Goal: Task Accomplishment & Management: Manage account settings

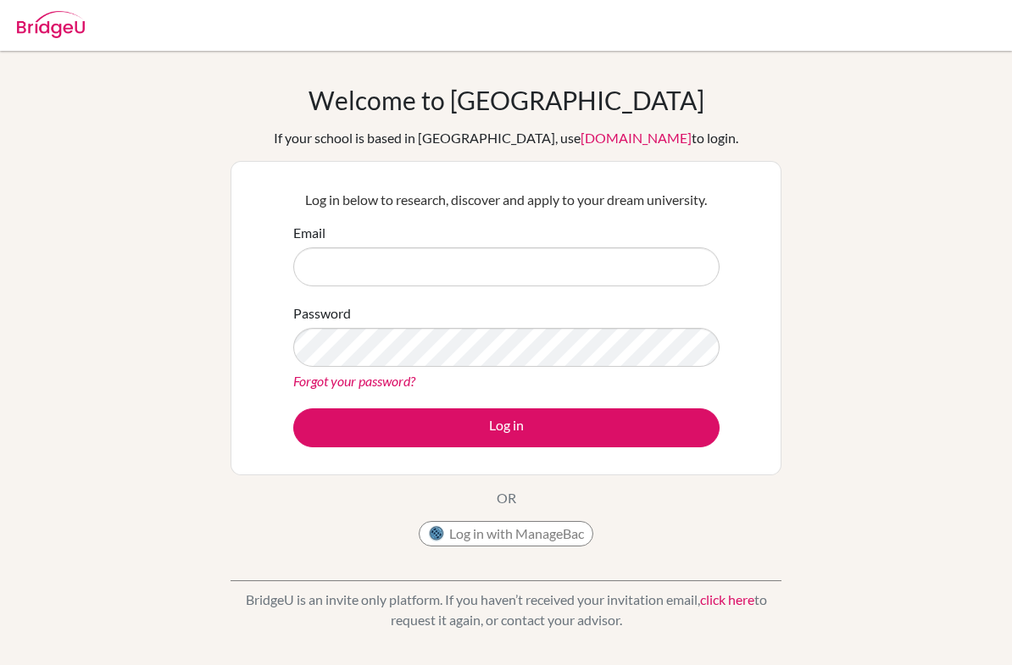
click at [335, 280] on input "Email" at bounding box center [506, 267] width 426 height 39
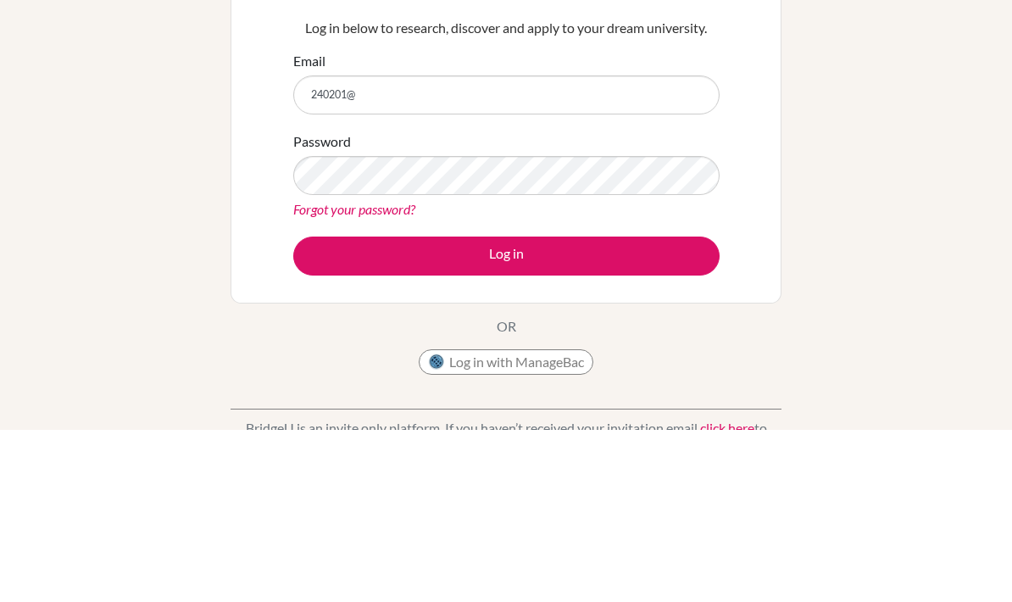
type input "[EMAIL_ADDRESS][DOMAIN_NAME]"
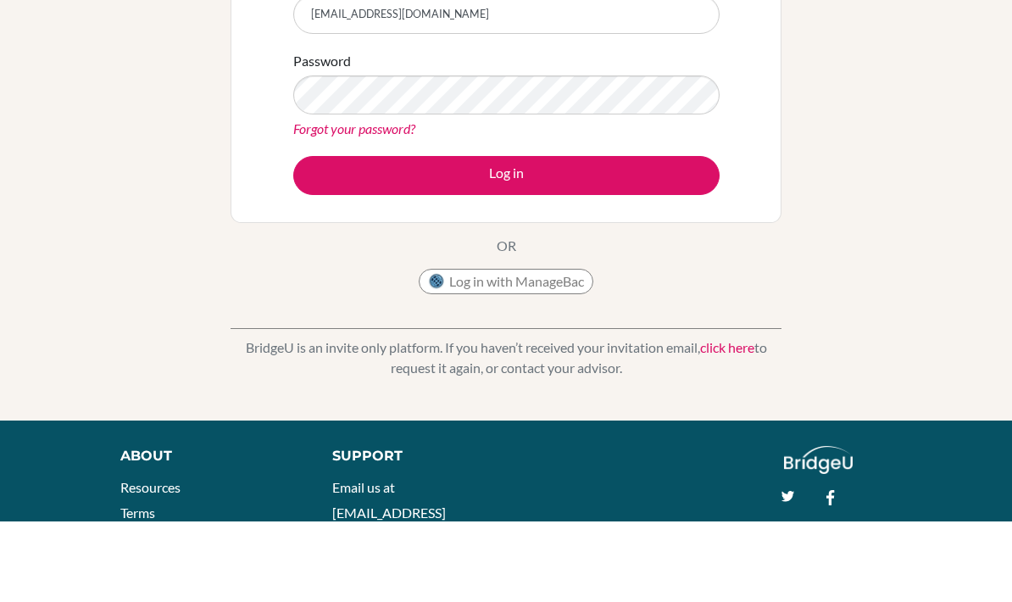
click at [665, 236] on button "Log in" at bounding box center [506, 255] width 426 height 39
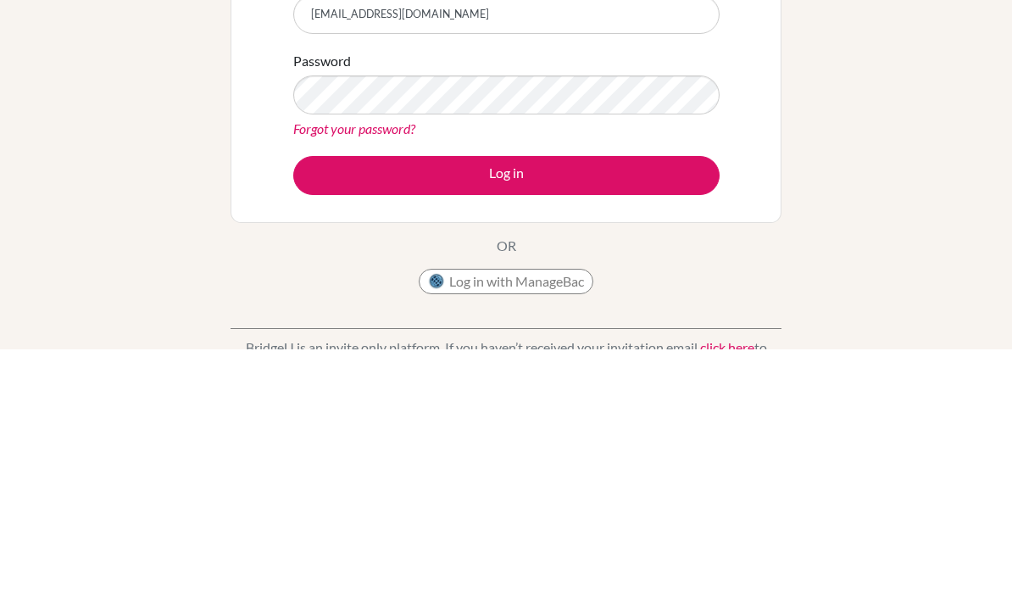
click at [680, 409] on button "Log in" at bounding box center [506, 428] width 426 height 39
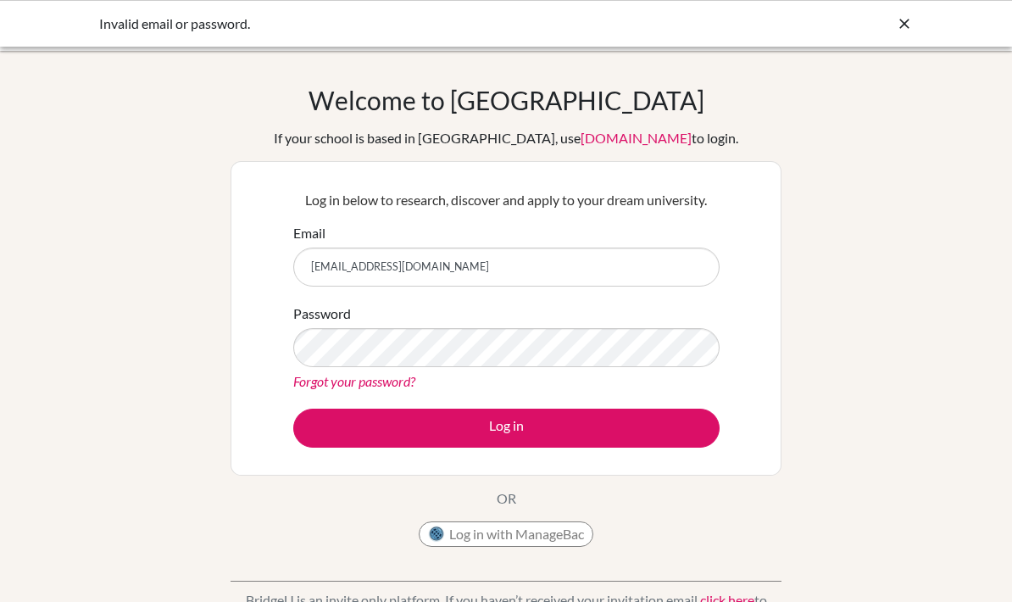
click at [319, 381] on link "Forgot your password?" at bounding box center [354, 381] width 122 height 16
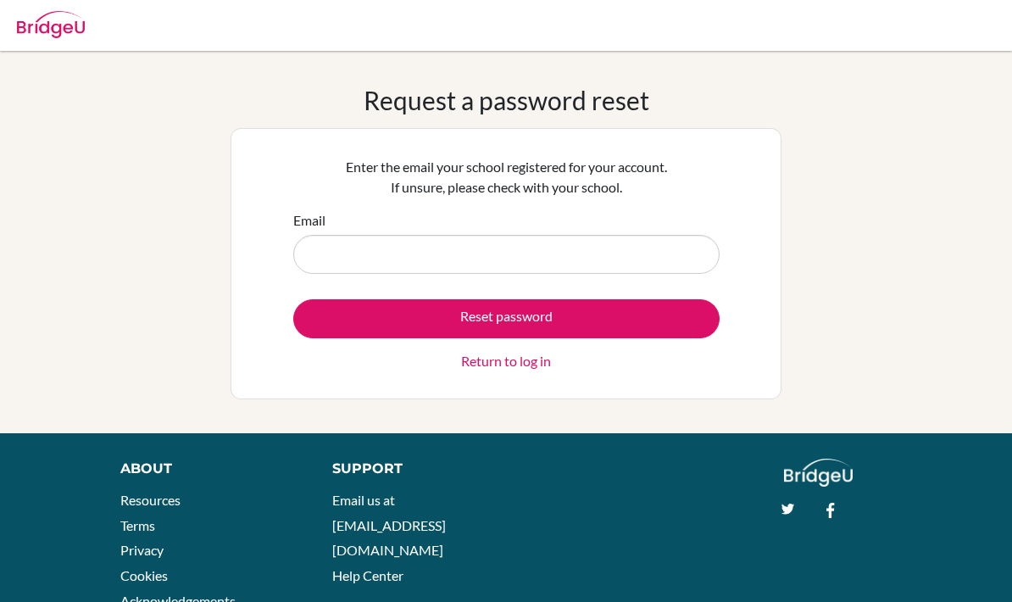
click at [325, 260] on input "Email" at bounding box center [506, 254] width 426 height 39
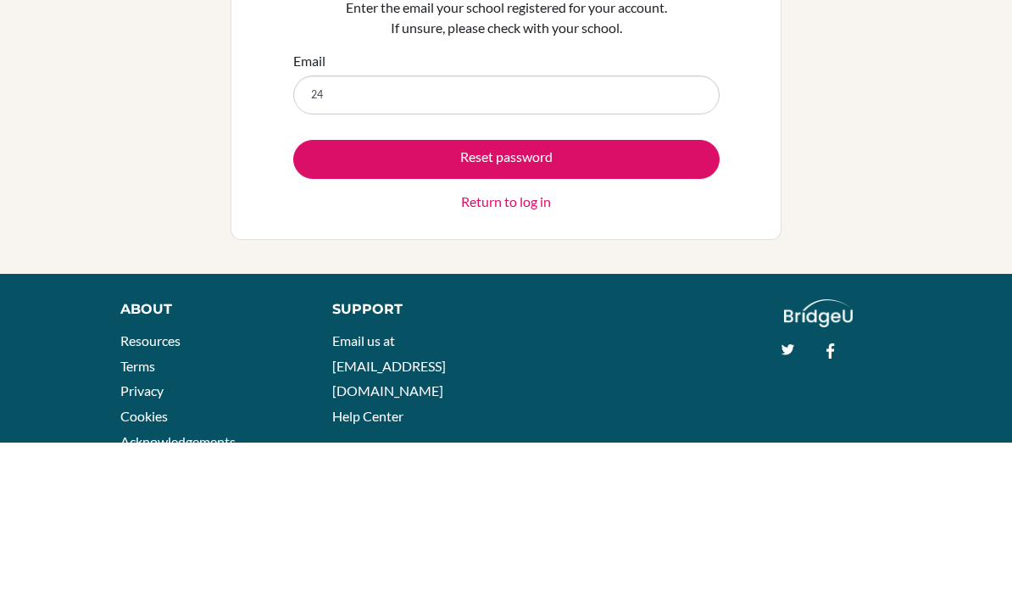
type input "[EMAIL_ADDRESS][DOMAIN_NAME]"
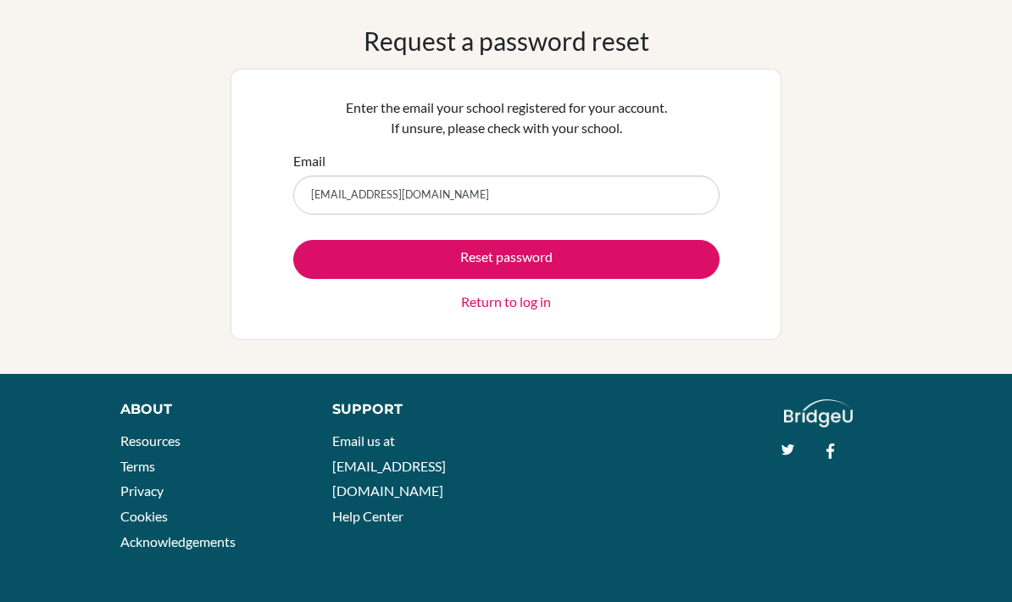
click at [614, 259] on button "Reset password" at bounding box center [506, 259] width 426 height 39
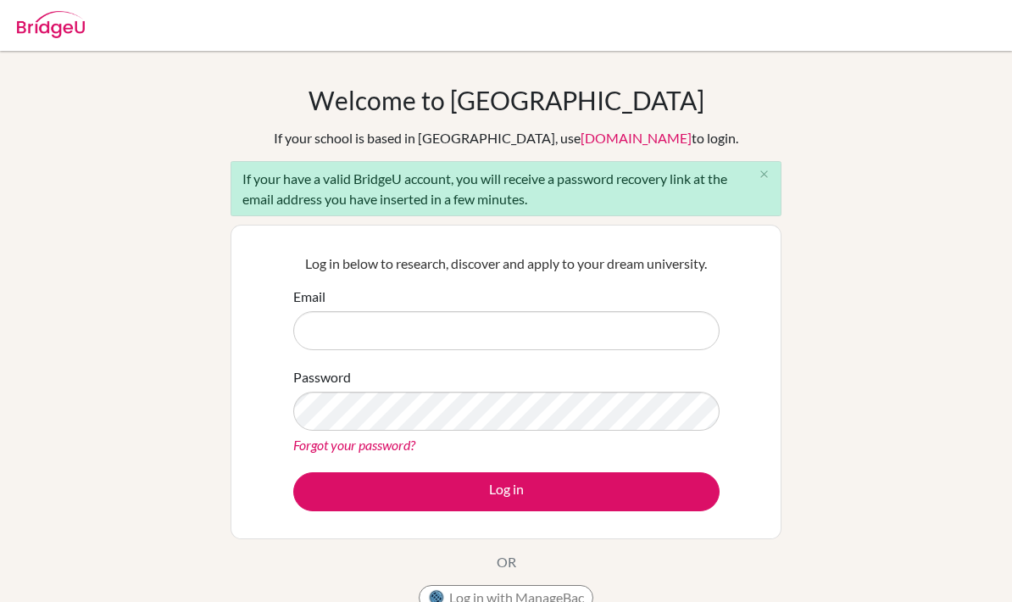
click at [556, 324] on input "Email" at bounding box center [506, 330] width 426 height 39
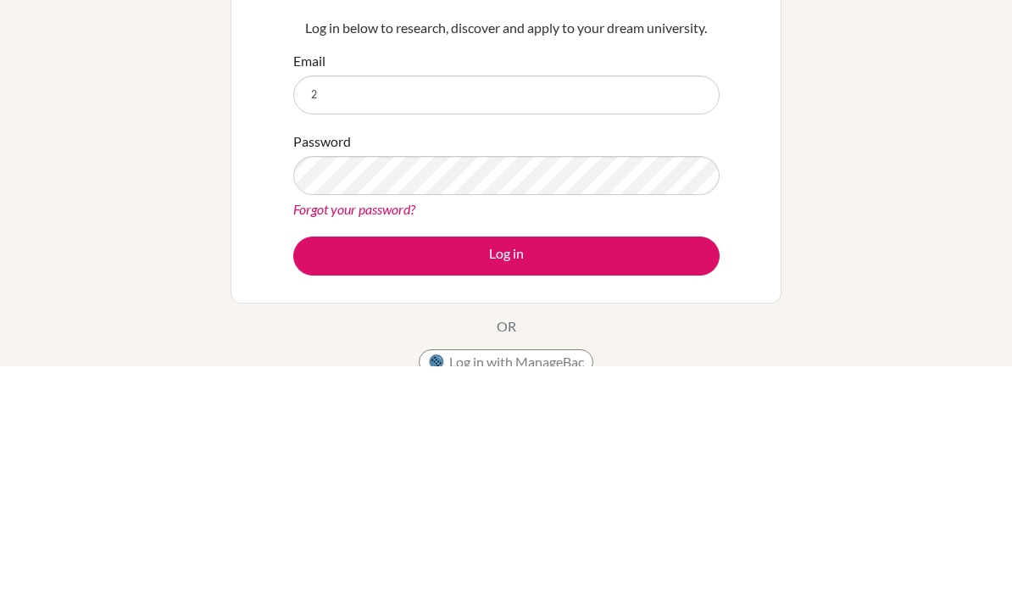
type input "240201@acis.ac.th"
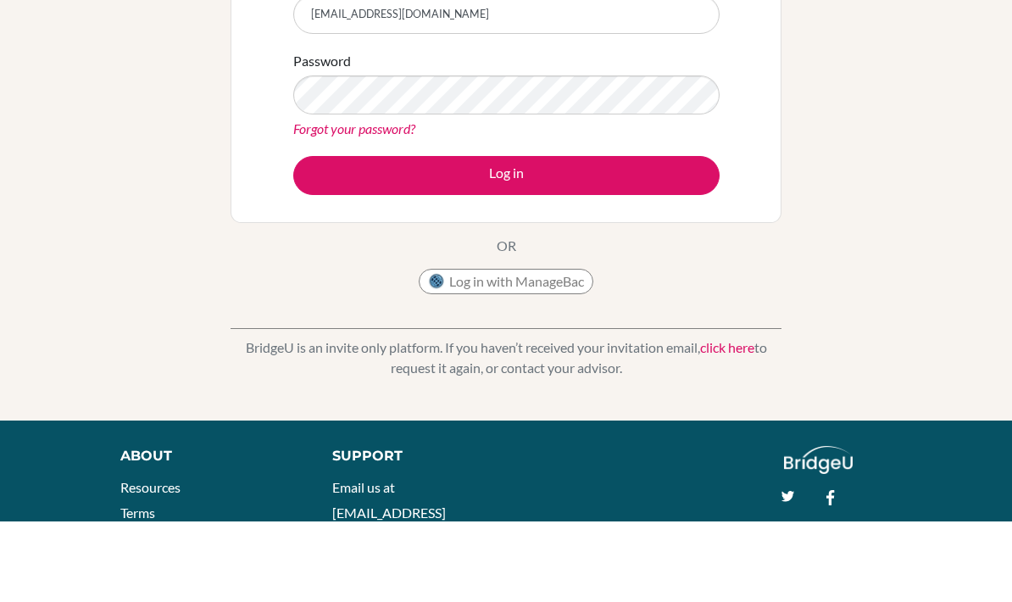
click at [671, 236] on button "Log in" at bounding box center [506, 255] width 426 height 39
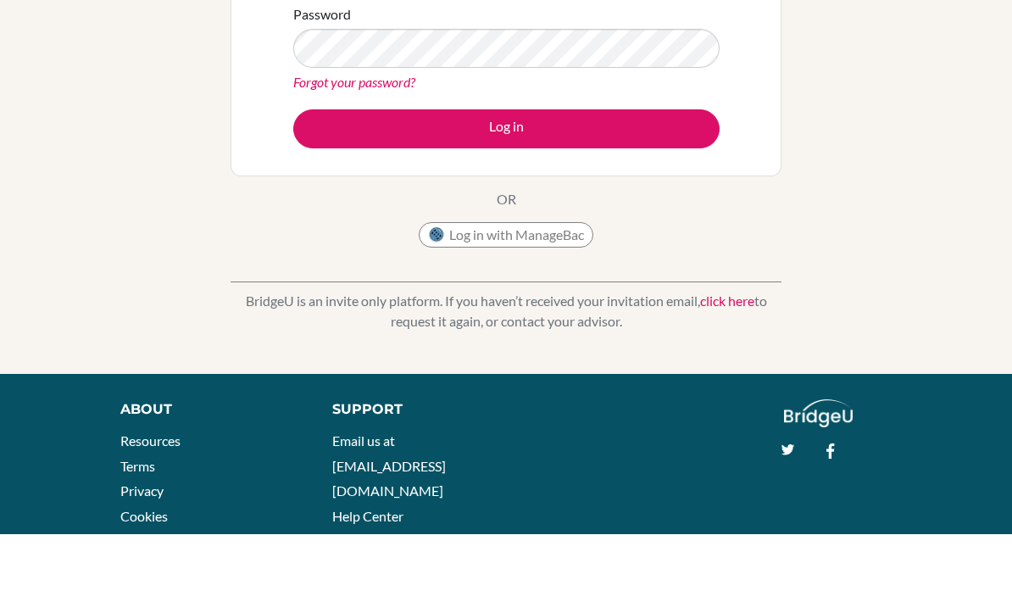
scroll to position [172, 0]
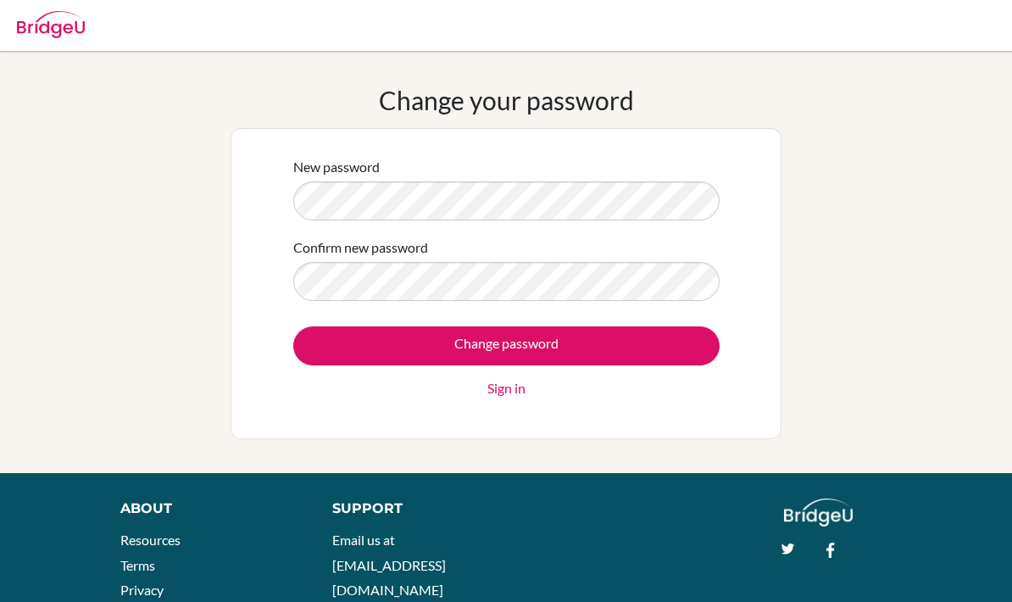
click at [237, 280] on div "New password Confirm new password Change password Sign in" at bounding box center [506, 283] width 551 height 311
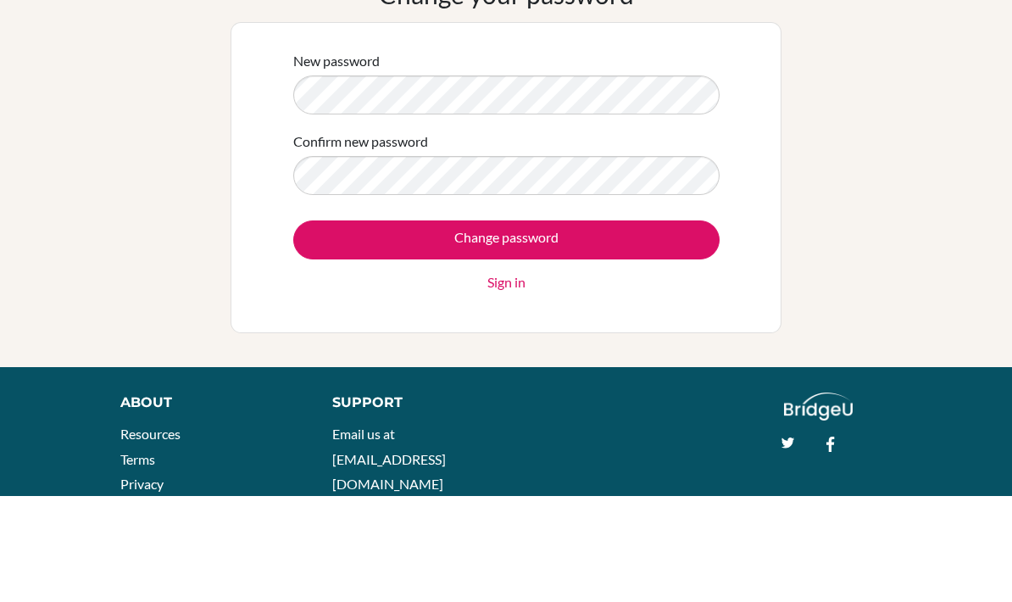
scroll to position [99, 0]
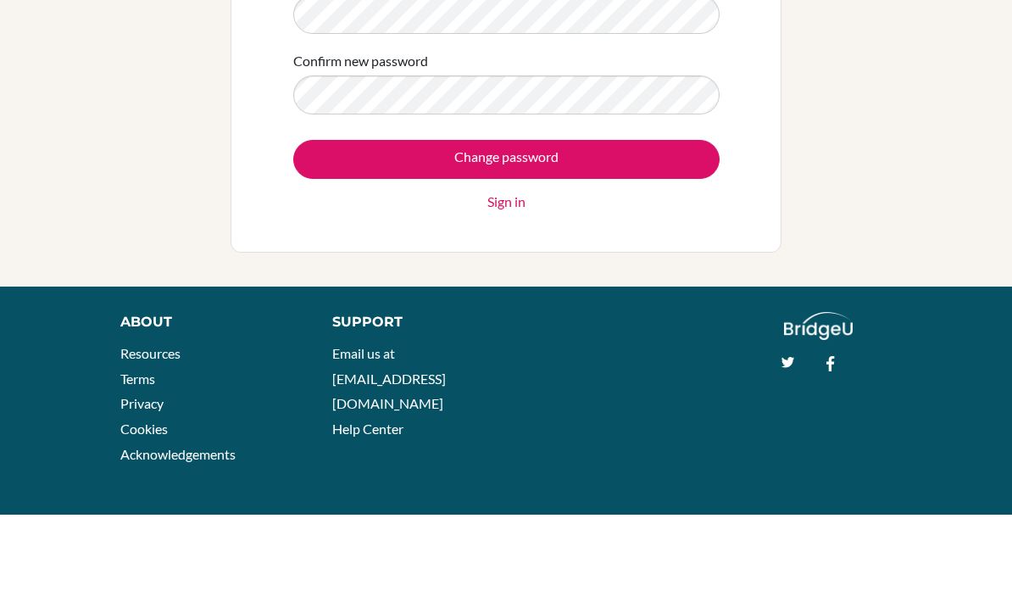
click at [648, 227] on input "Change password" at bounding box center [506, 246] width 426 height 39
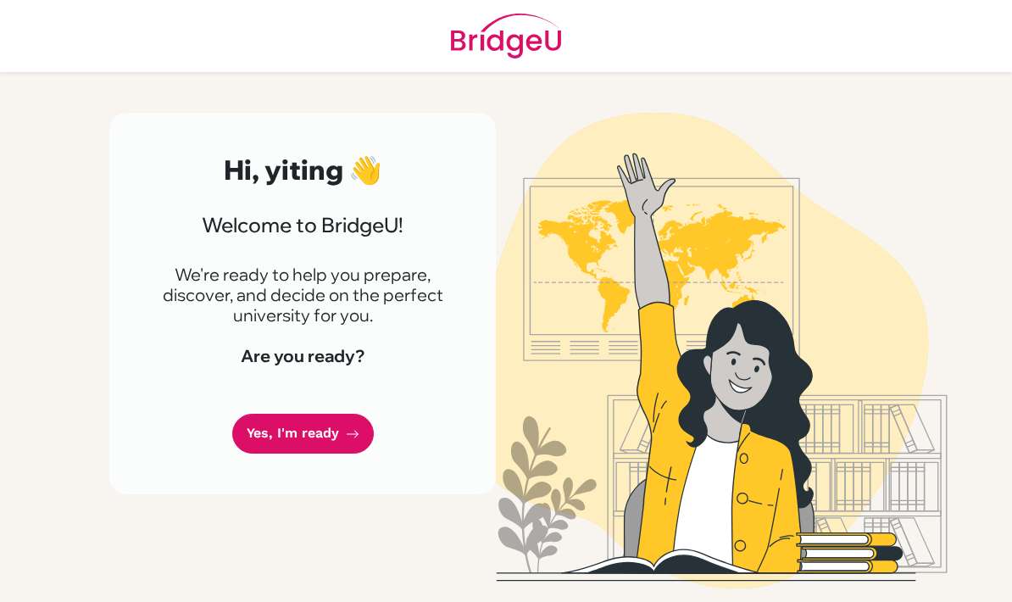
click at [282, 434] on link "Yes, I'm ready" at bounding box center [303, 434] width 142 height 40
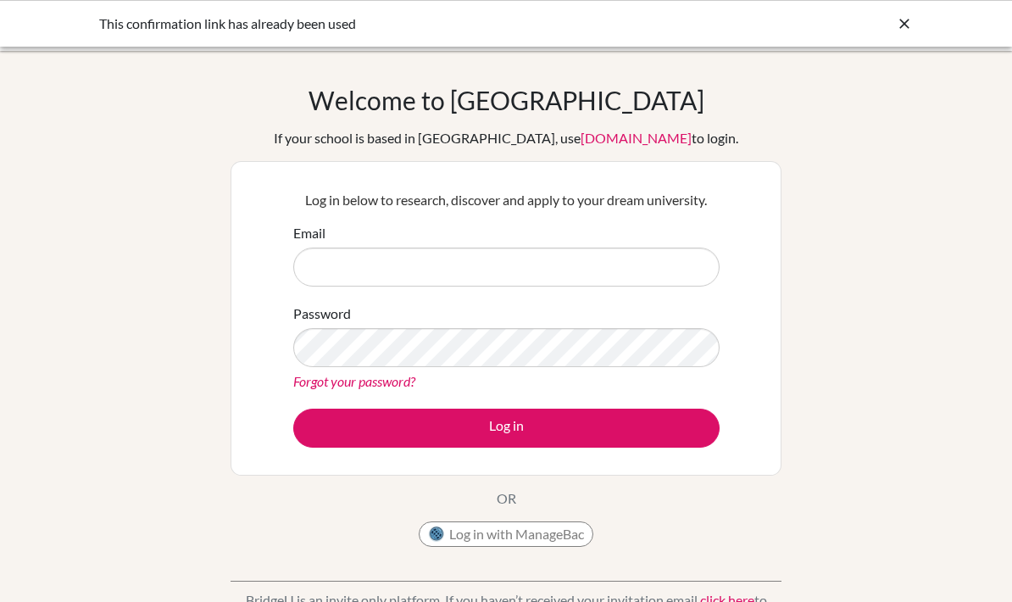
click at [326, 275] on input "Email" at bounding box center [506, 267] width 426 height 39
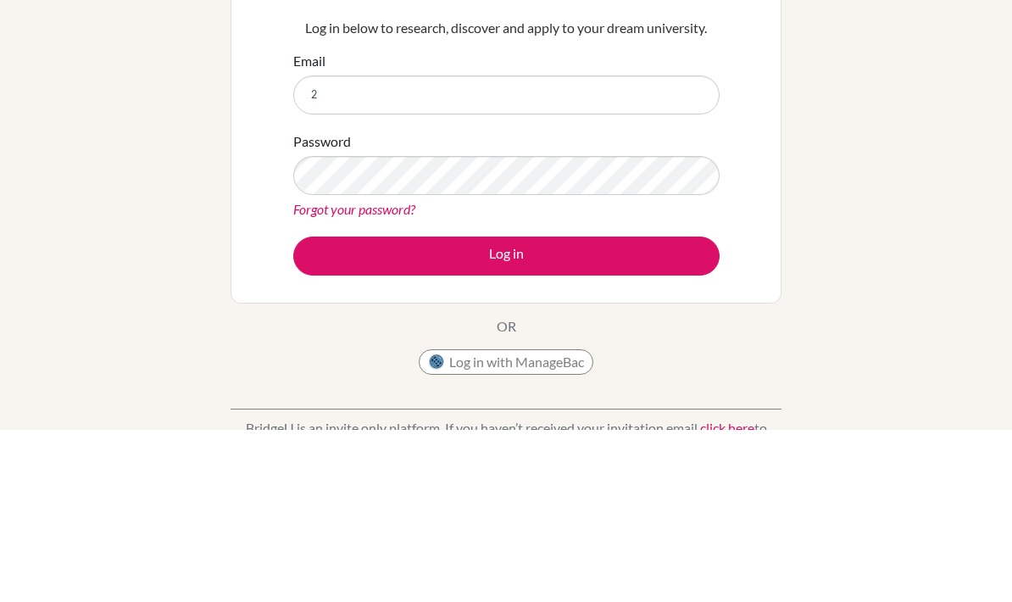
type input "240201@acis.ac.th"
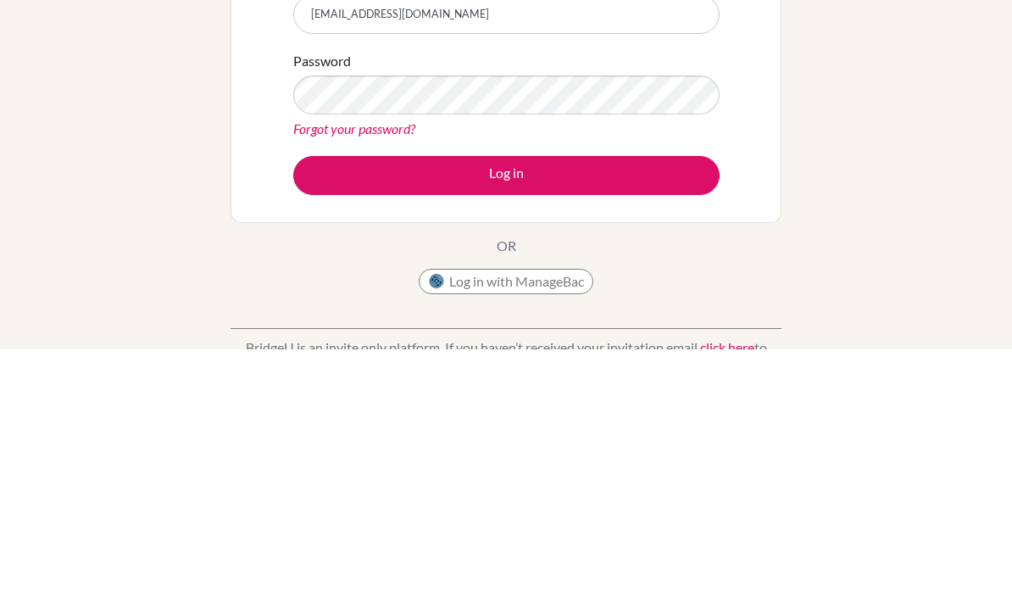
click at [326, 409] on button "Log in" at bounding box center [506, 428] width 426 height 39
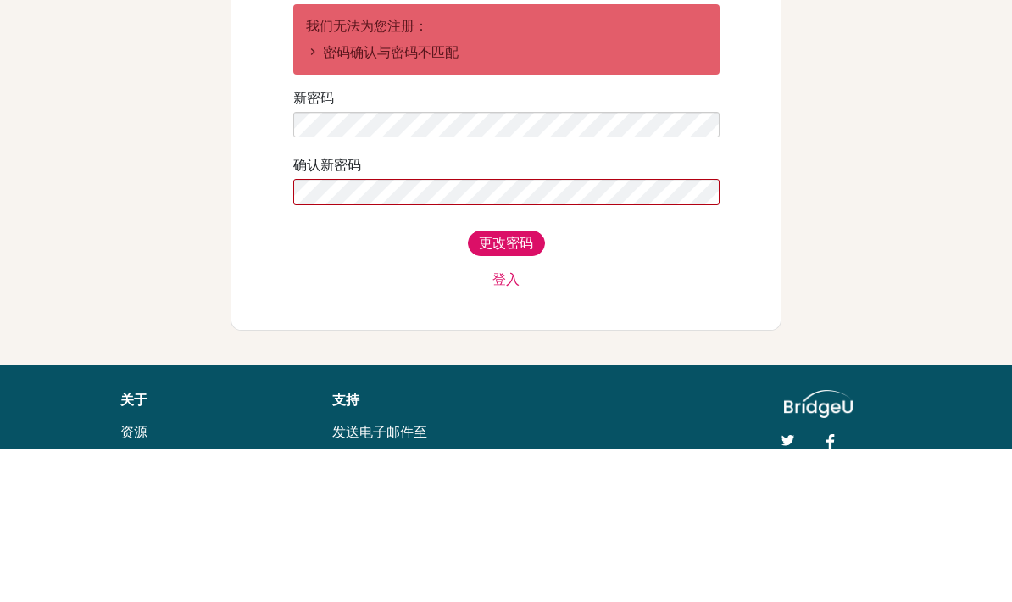
click at [682, 240] on div "新密码" at bounding box center [506, 265] width 426 height 51
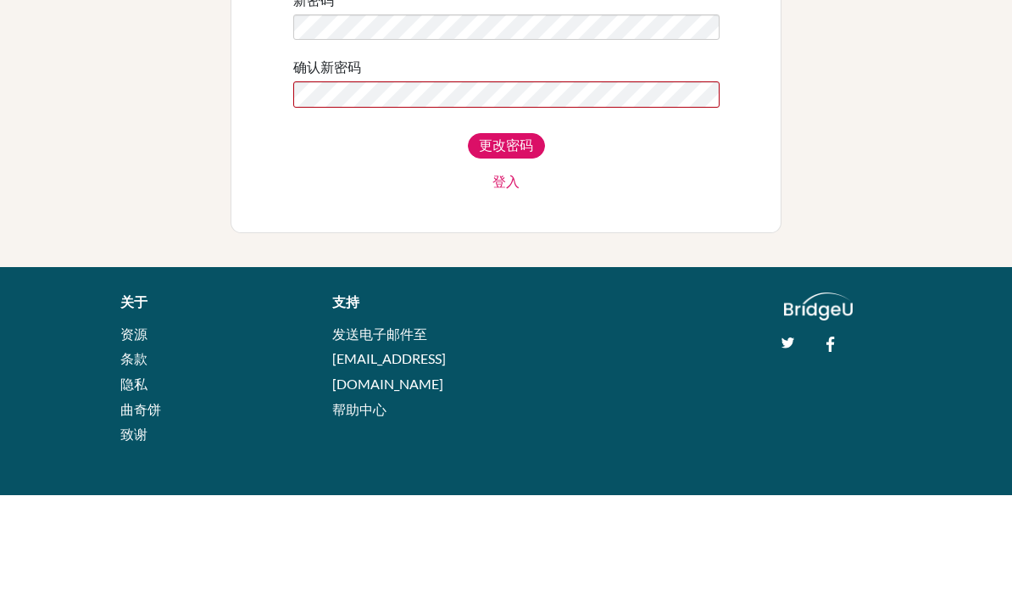
click at [532, 240] on input "更改密码" at bounding box center [506, 252] width 77 height 25
type input "Change password"
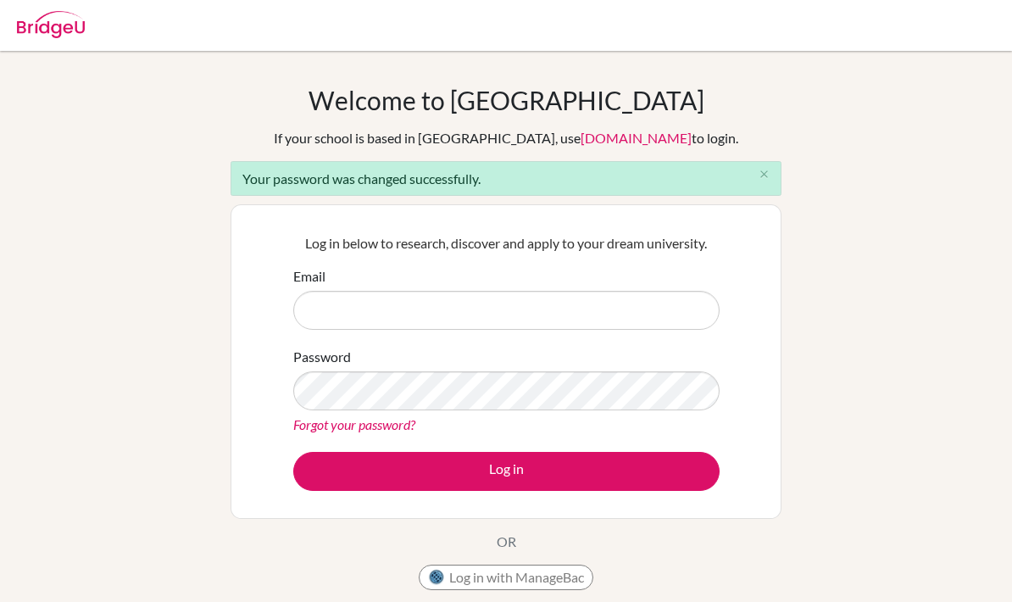
click at [646, 291] on input "Email" at bounding box center [506, 310] width 426 height 39
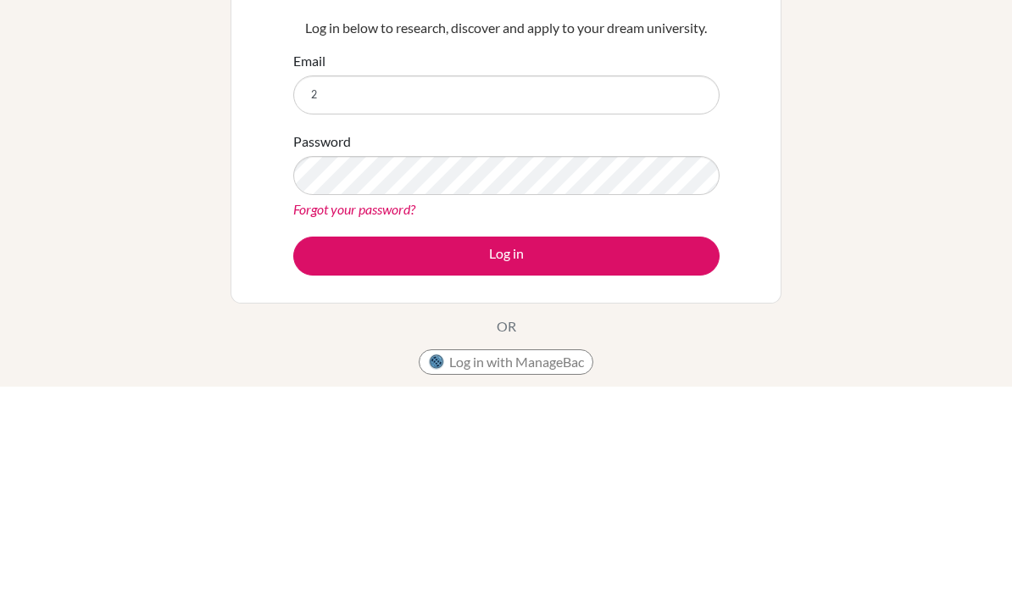
type input "240201@acis.ac.th"
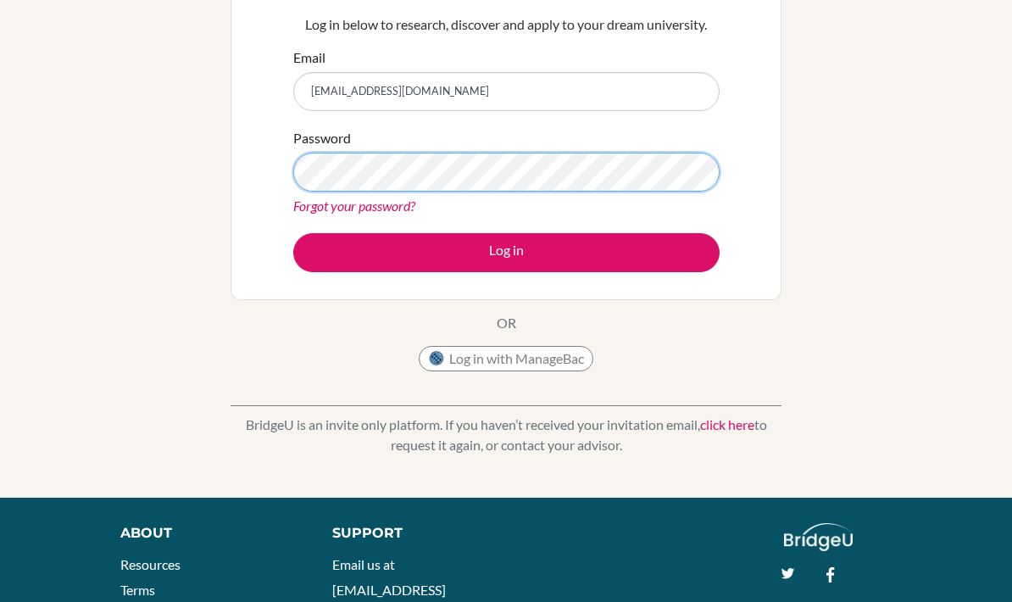
scroll to position [219, 0]
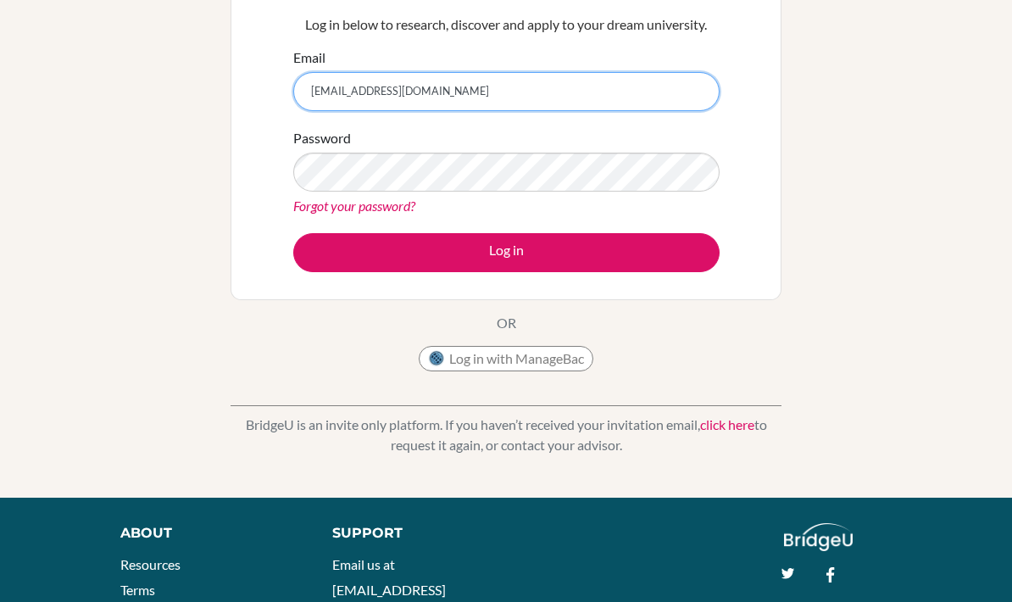
click at [649, 97] on input "240201@acis.ac.th" at bounding box center [506, 91] width 426 height 39
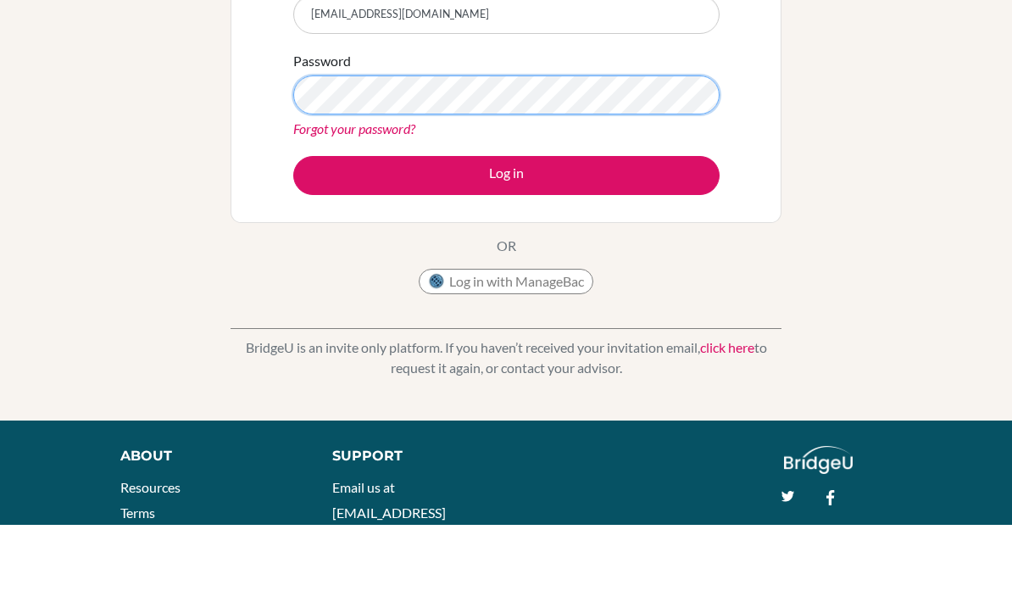
scroll to position [296, 0]
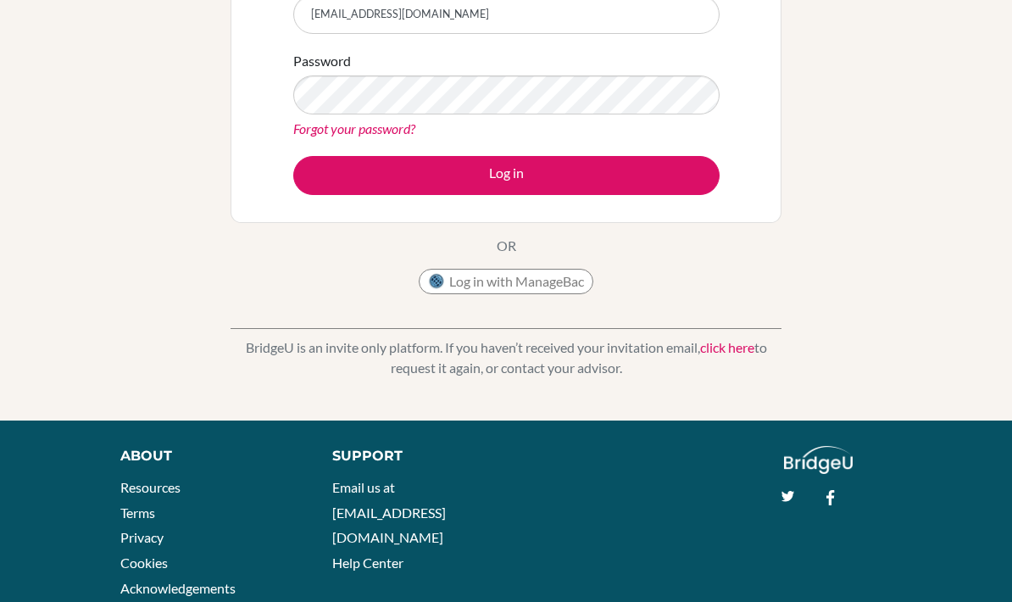
click at [948, 348] on div "Welcome to BridgeU If your school is based in China, use app.bridge-u.com.cn to…" at bounding box center [506, 88] width 1012 height 598
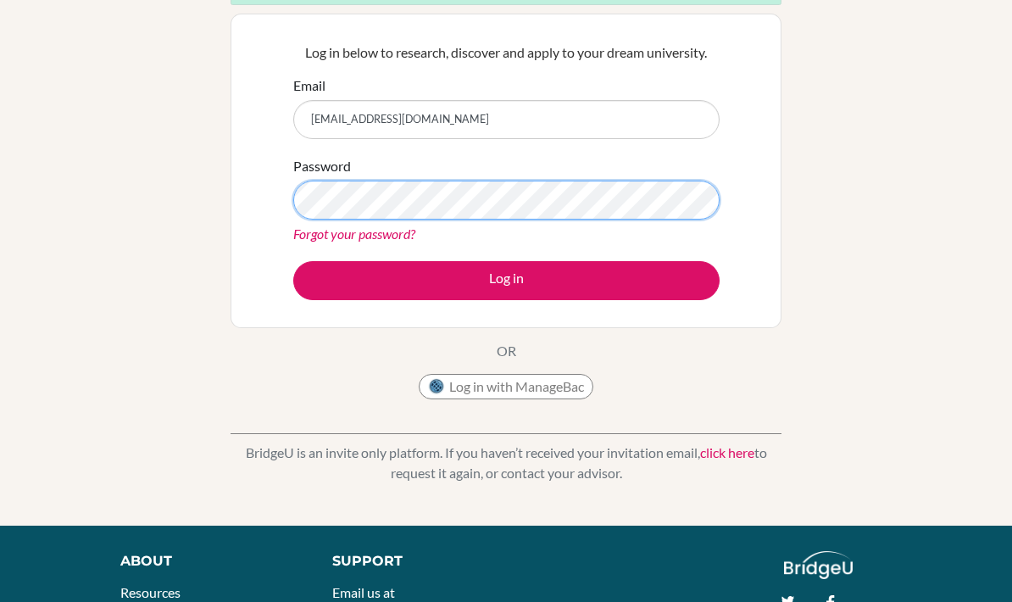
scroll to position [191, 0]
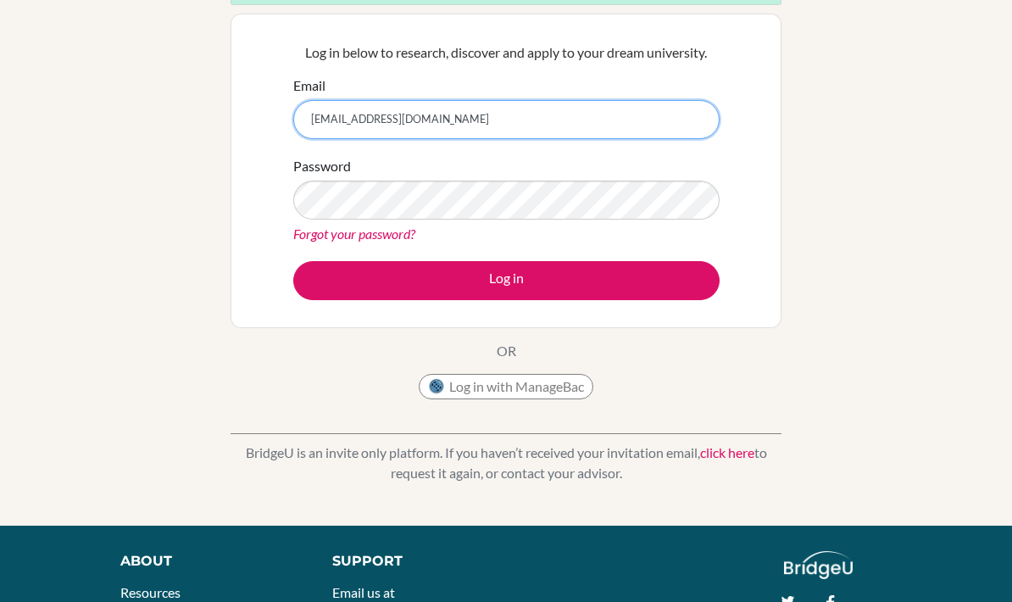
click at [607, 114] on input "240201@acis.ac.th" at bounding box center [506, 119] width 426 height 39
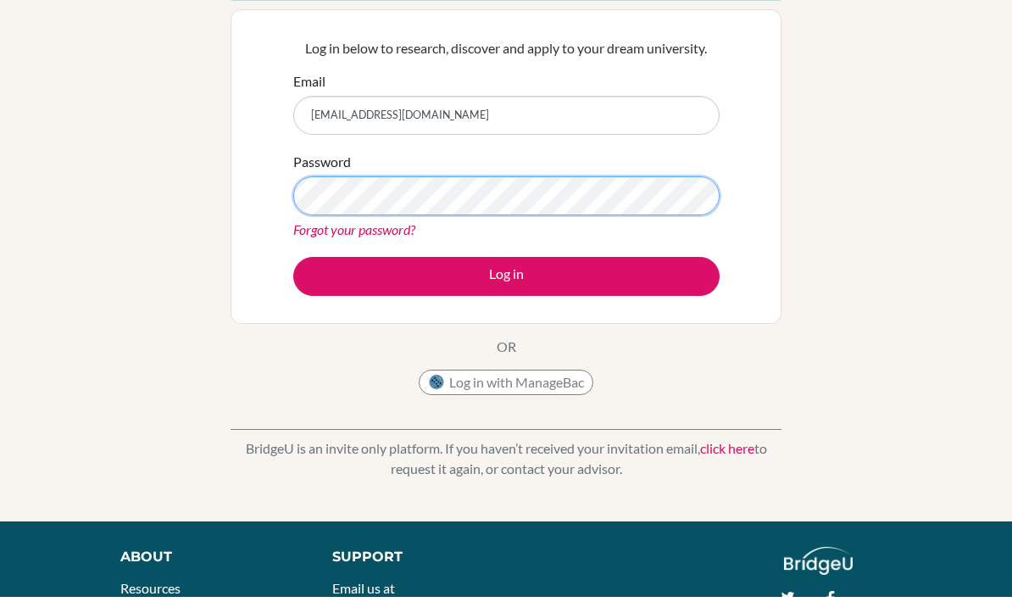
click at [506, 275] on button "Log in" at bounding box center [506, 281] width 426 height 39
